Goal: Information Seeking & Learning: Understand process/instructions

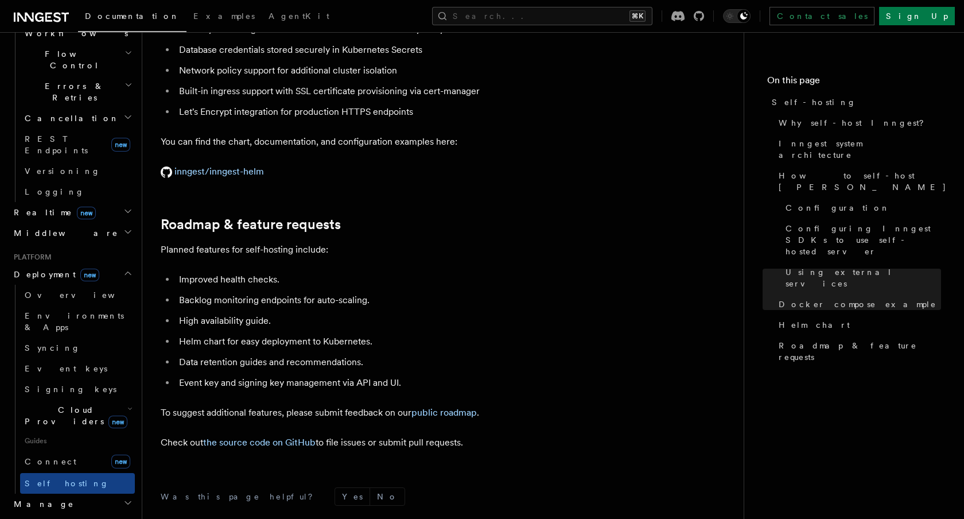
scroll to position [4382, 0]
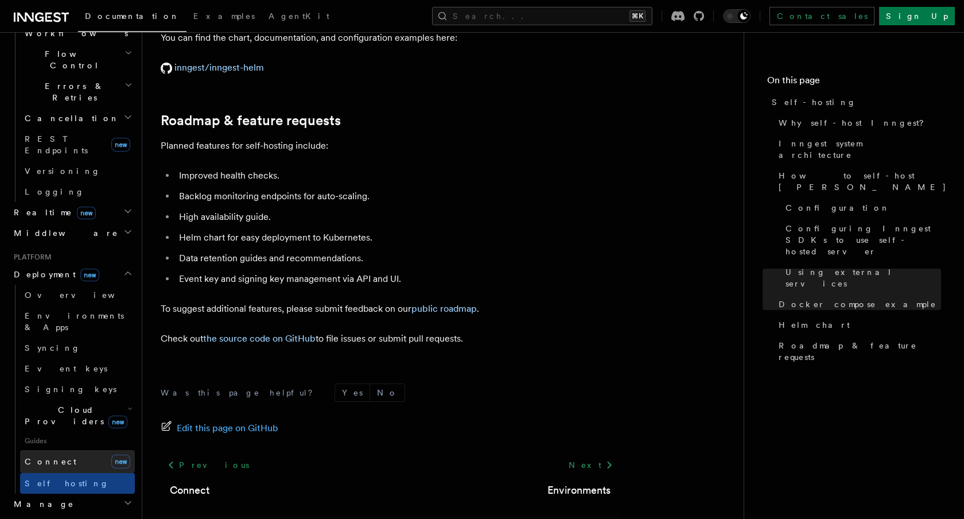
click at [82, 450] on link "Connect new" at bounding box center [77, 461] width 115 height 23
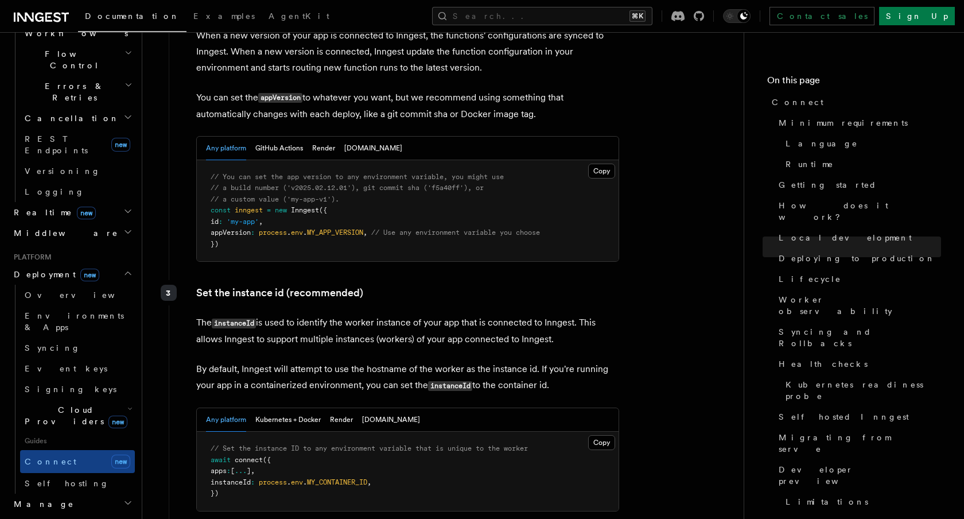
scroll to position [1940, 0]
click at [74, 473] on link "Self hosting" at bounding box center [77, 483] width 115 height 21
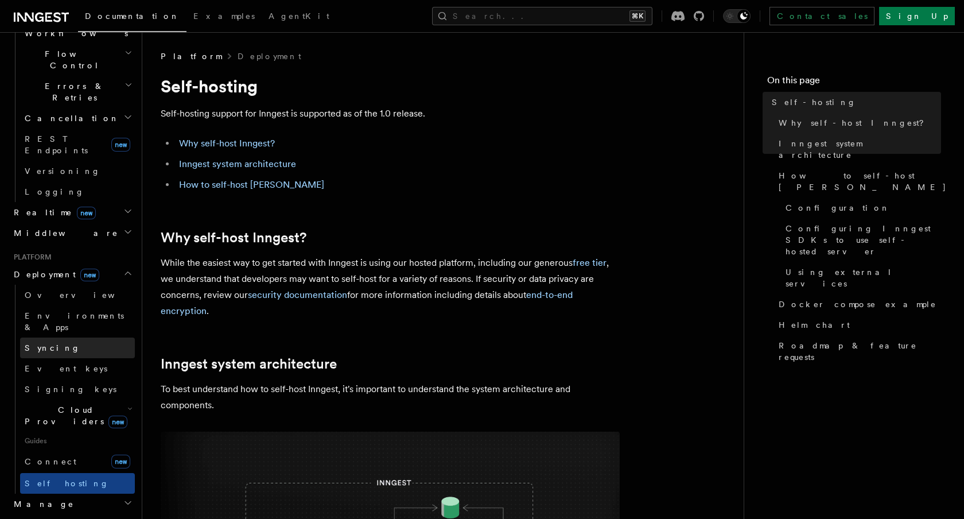
scroll to position [375, 0]
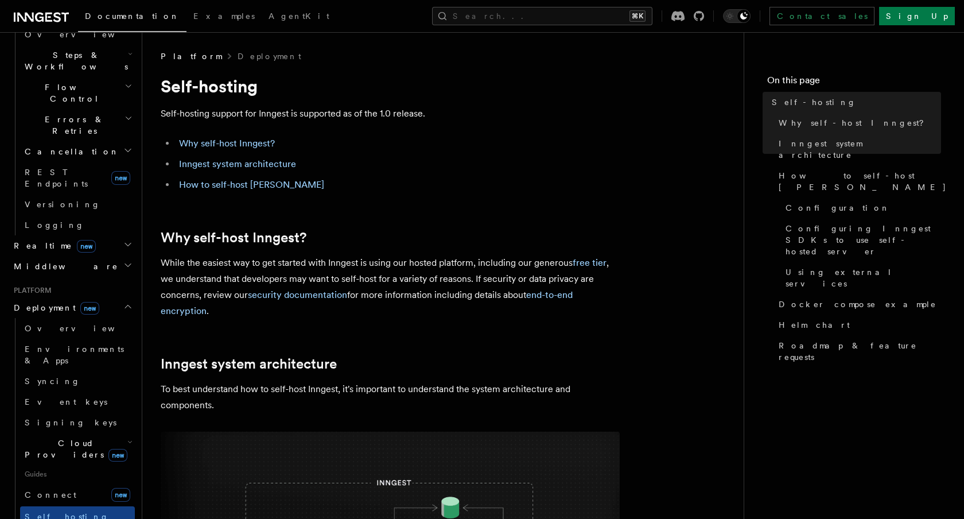
click at [127, 437] on icon "button" at bounding box center [129, 441] width 5 height 9
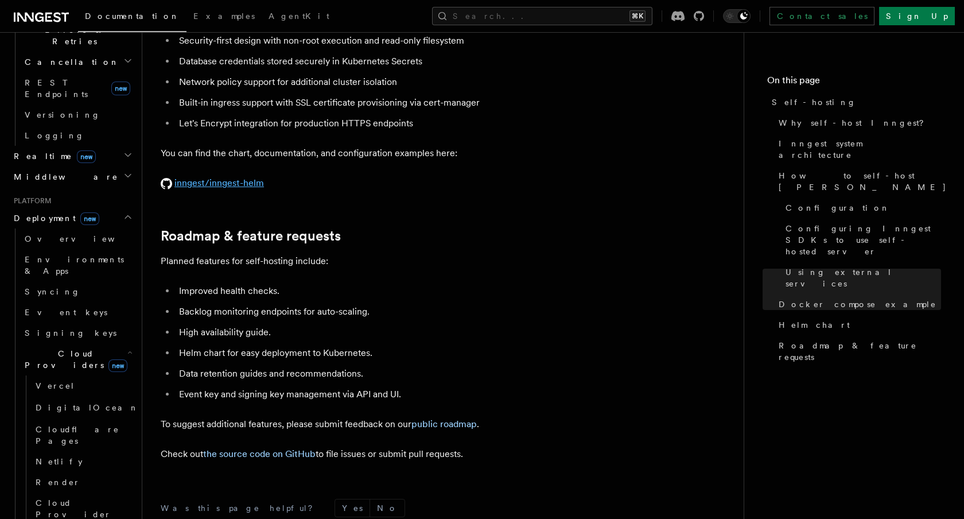
scroll to position [4268, 0]
click at [84, 255] on span "Environments & Apps" at bounding box center [74, 265] width 99 height 21
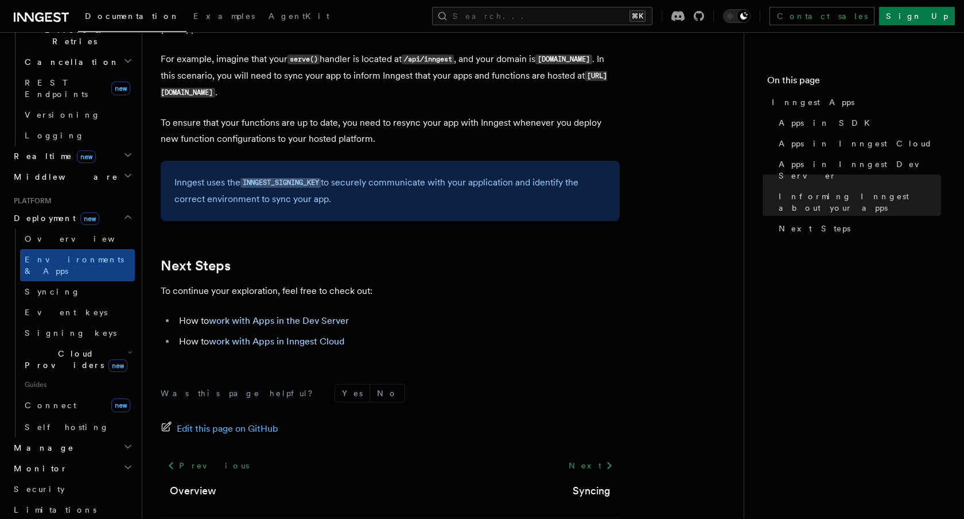
scroll to position [1811, 0]
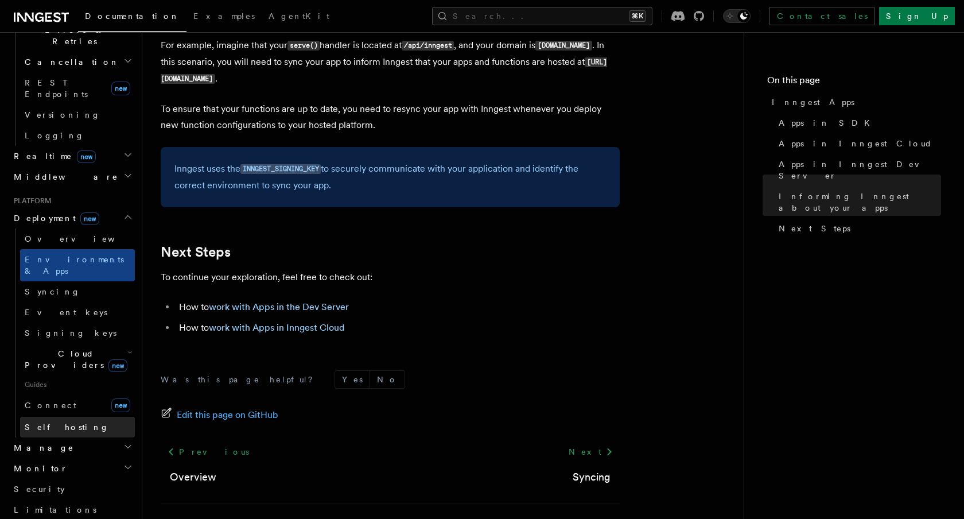
click at [98, 417] on link "Self hosting" at bounding box center [77, 427] width 115 height 21
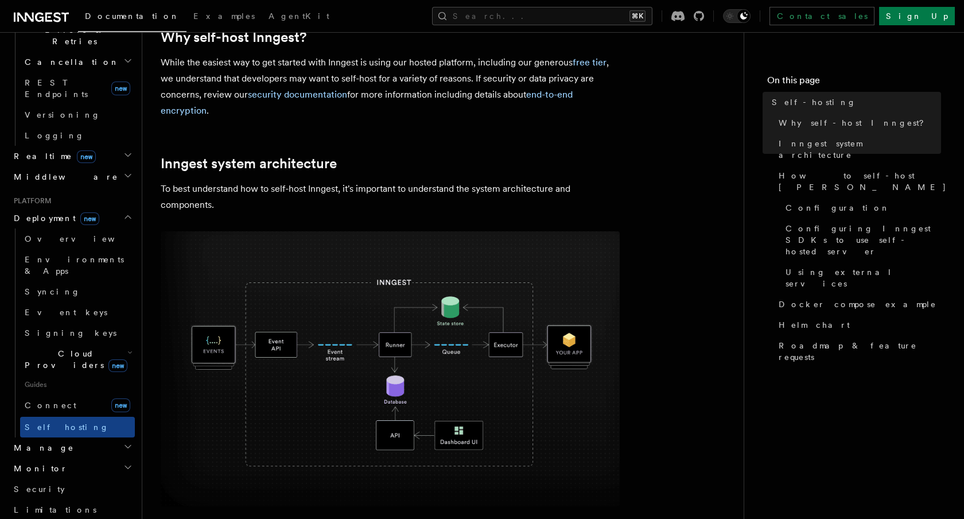
scroll to position [203, 0]
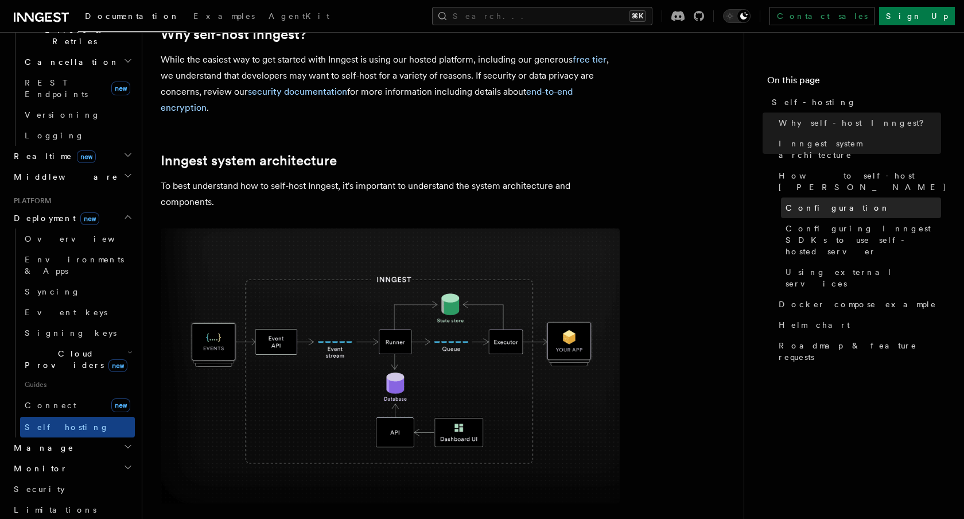
click at [786, 202] on span "Configuration" at bounding box center [838, 207] width 104 height 11
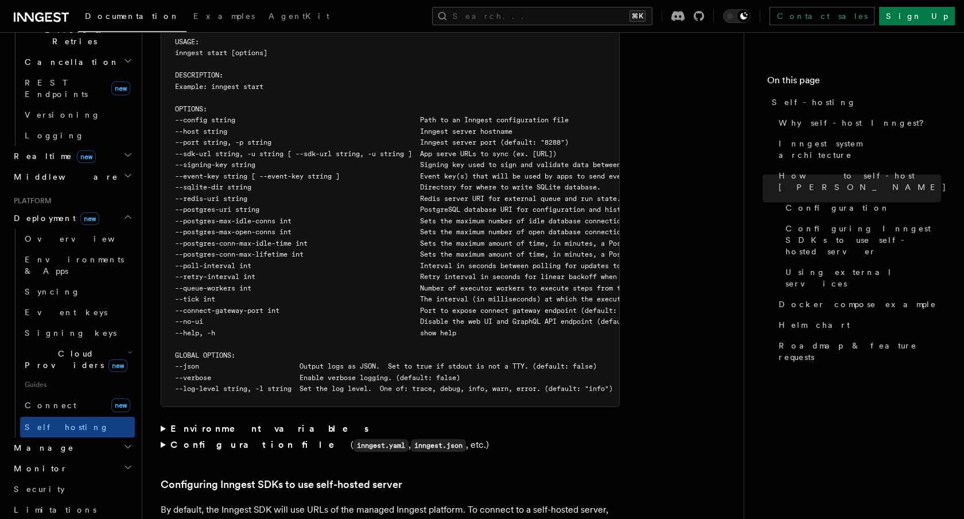
scroll to position [2069, 0]
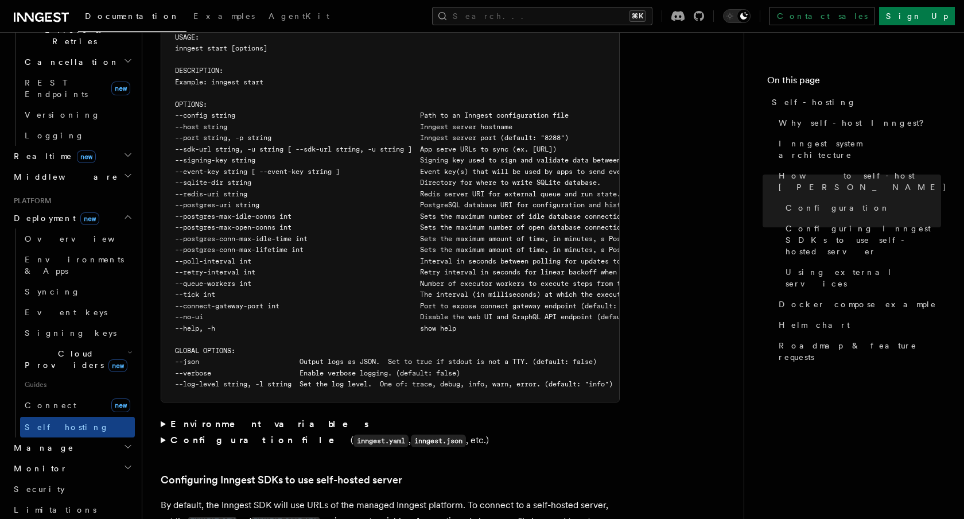
click at [238, 418] on strong "Environment variables" at bounding box center [270, 423] width 200 height 11
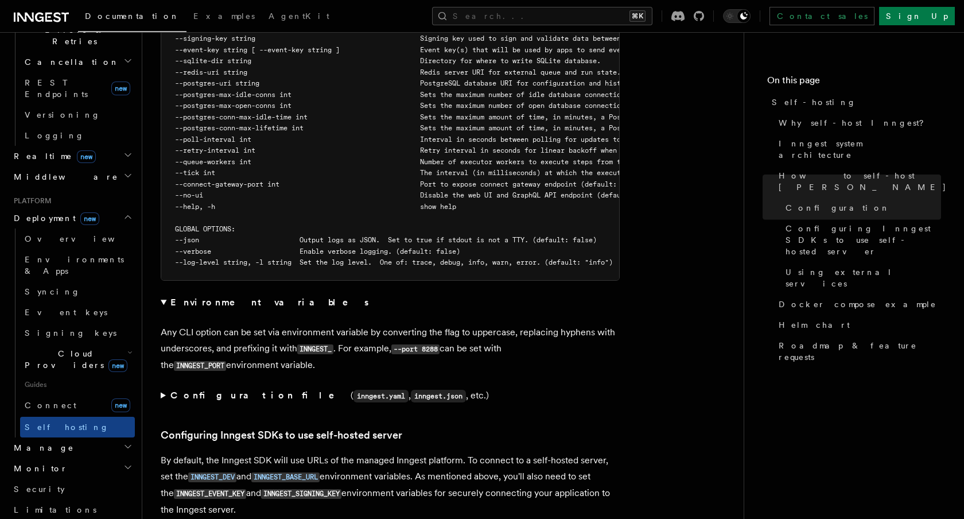
scroll to position [2191, 0]
click at [204, 389] on strong "Configuration file" at bounding box center [260, 394] width 180 height 11
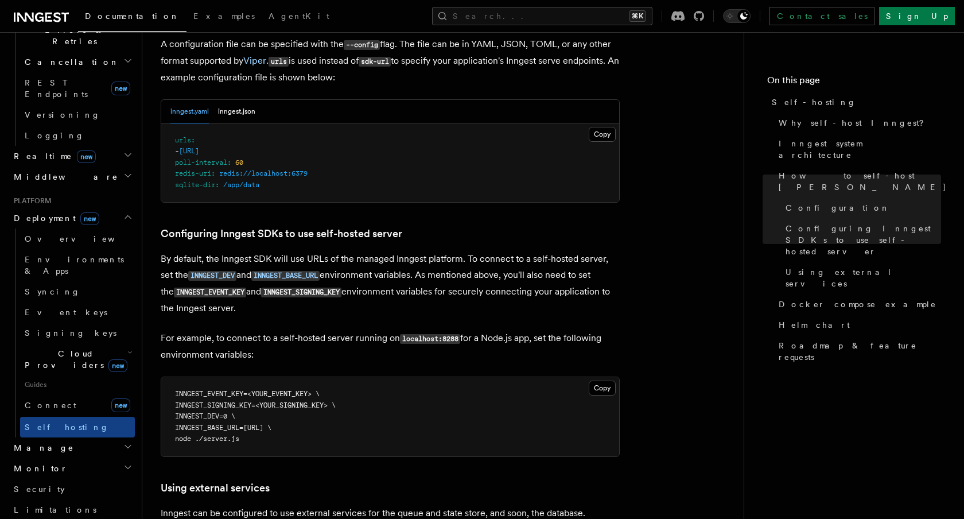
scroll to position [2574, 0]
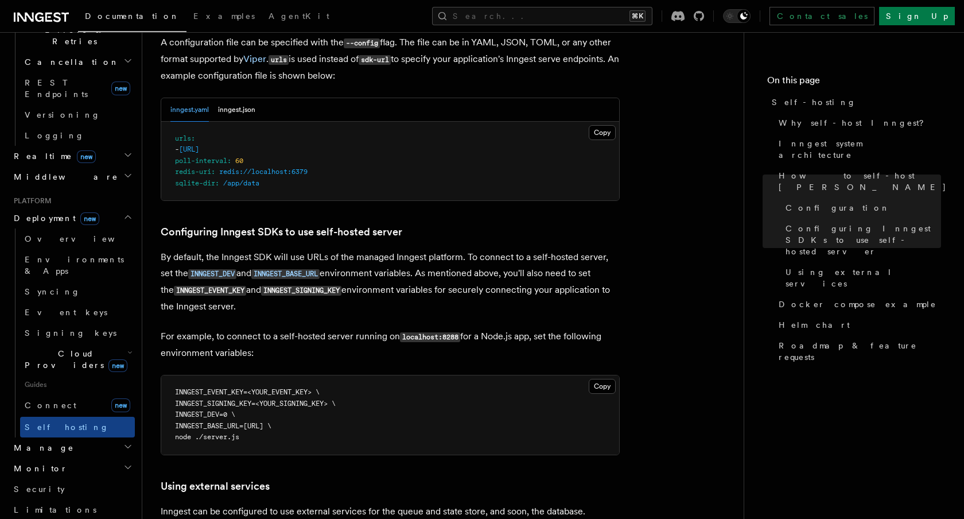
click at [207, 410] on span "INNGEST_DEV=0 \" at bounding box center [205, 414] width 60 height 8
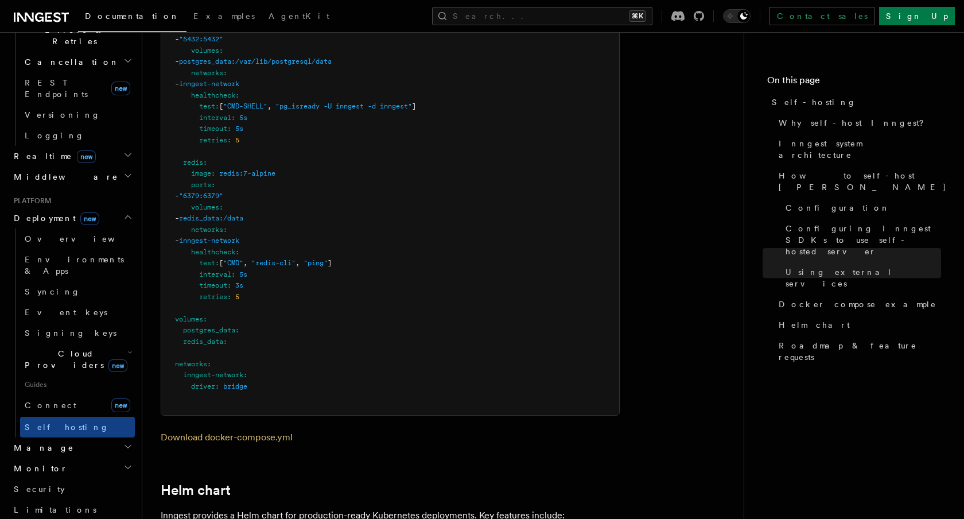
scroll to position [3768, 0]
